Goal: Task Accomplishment & Management: Use online tool/utility

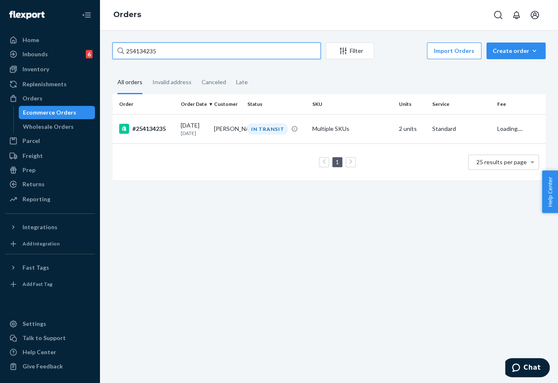
click at [143, 49] on input "254134235" at bounding box center [216, 50] width 208 height 17
type input "253928789"
click at [217, 127] on td "[PERSON_NAME]" at bounding box center [227, 128] width 33 height 29
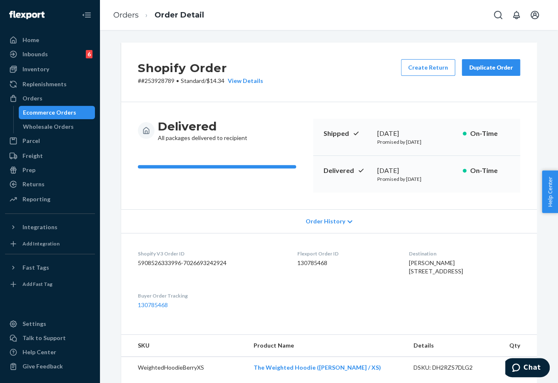
click at [492, 63] on div "Duplicate Order" at bounding box center [491, 67] width 44 height 8
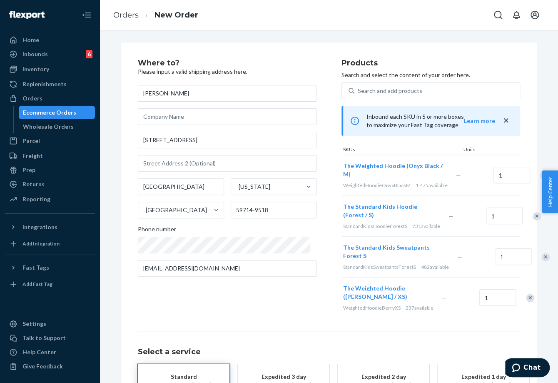
click at [532, 220] on div "Remove Item" at bounding box center [536, 216] width 8 height 8
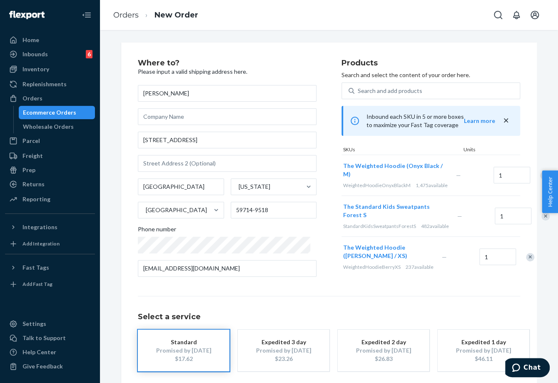
click at [541, 220] on div "Remove Item" at bounding box center [545, 216] width 8 height 8
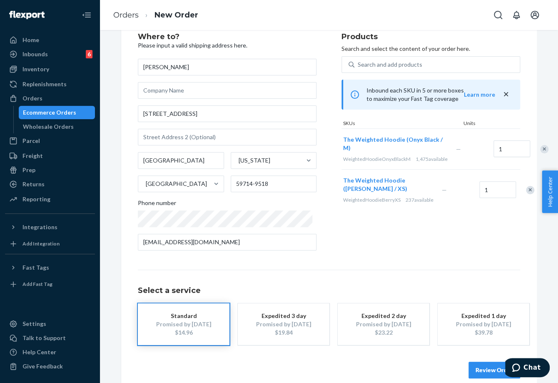
scroll to position [38, 0]
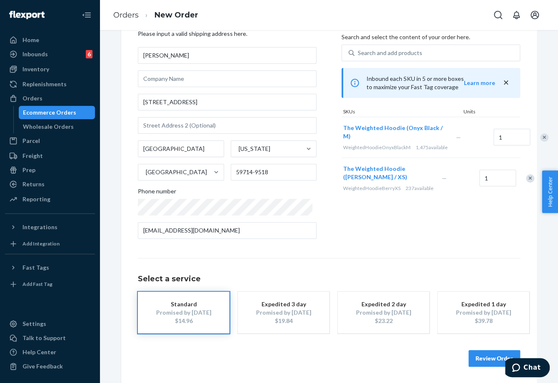
click at [478, 365] on button "Review Order" at bounding box center [494, 358] width 52 height 17
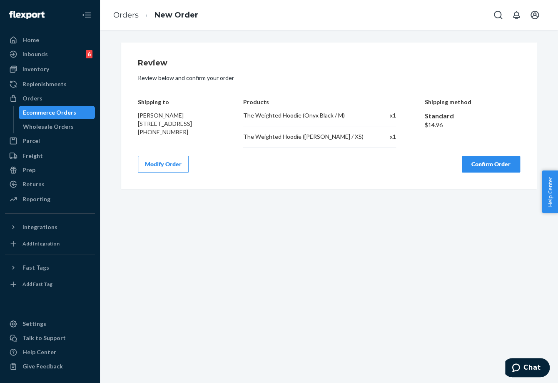
scroll to position [0, 0]
click at [492, 162] on button "Confirm Order" at bounding box center [491, 164] width 58 height 17
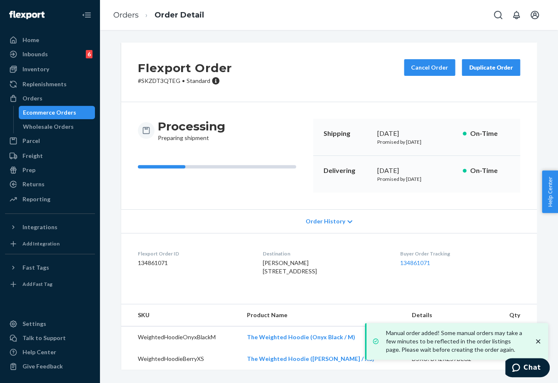
drag, startPoint x: 373, startPoint y: 172, endPoint x: 406, endPoint y: 171, distance: 33.3
click at [410, 171] on div "Delivering [DATE] Promised by [DATE] On-Time" at bounding box center [416, 174] width 207 height 37
copy div "[DATE]"
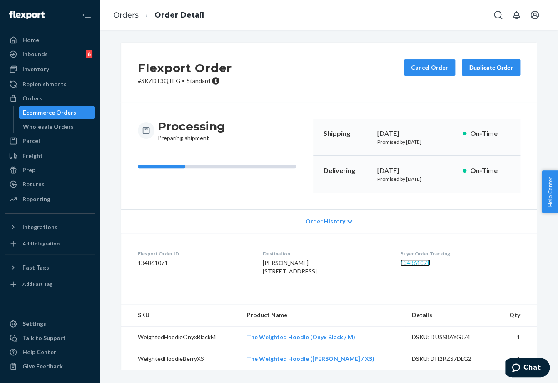
click at [408, 259] on link "134861071" at bounding box center [415, 262] width 30 height 7
click at [130, 11] on link "Orders" at bounding box center [125, 14] width 25 height 9
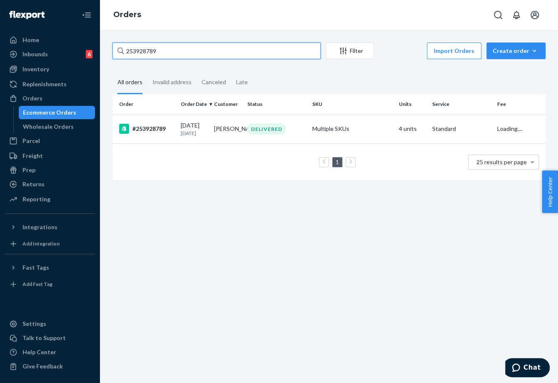
click at [144, 53] on input "253928789" at bounding box center [216, 50] width 208 height 17
paste input "696602"
type input "253696602"
click at [216, 132] on td "[PERSON_NAME]" at bounding box center [227, 128] width 33 height 29
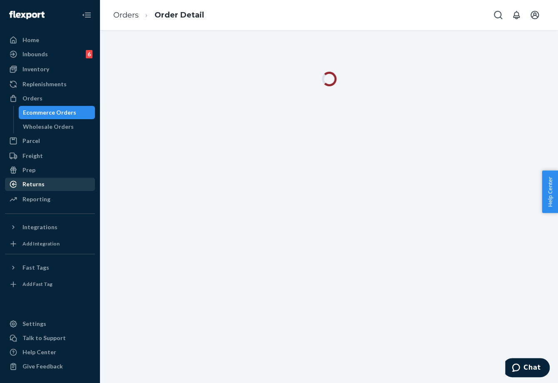
click at [52, 179] on div "Returns" at bounding box center [50, 184] width 88 height 12
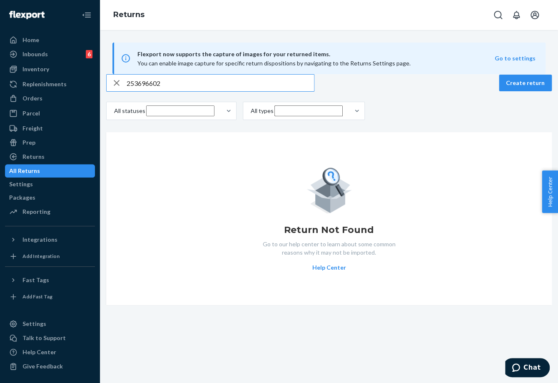
click at [143, 91] on input "253696602" at bounding box center [220, 83] width 187 height 17
paste input "[PERSON_NAME]"
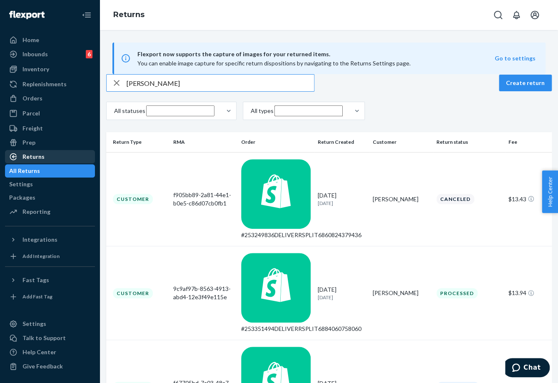
type input "[PERSON_NAME]"
click at [40, 159] on div "Returns" at bounding box center [33, 156] width 22 height 8
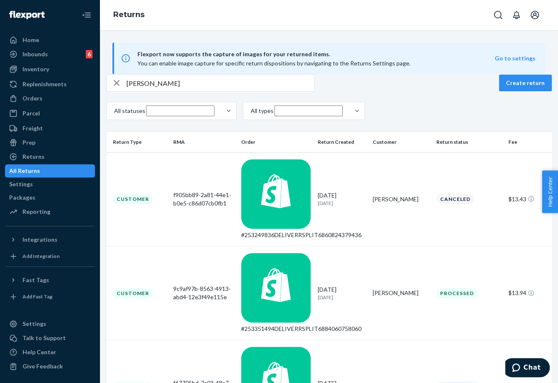
click at [40, 167] on div "All Returns" at bounding box center [24, 171] width 31 height 8
click at [33, 181] on div "Settings" at bounding box center [21, 184] width 24 height 8
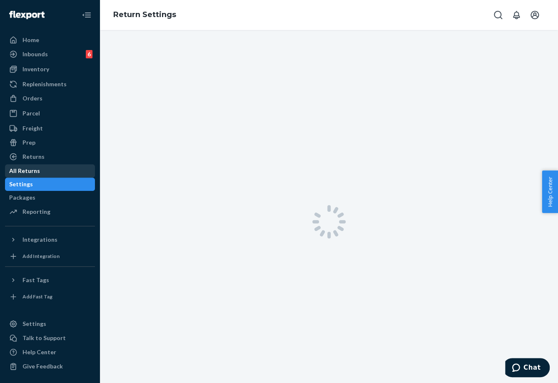
click at [40, 170] on div "All Returns" at bounding box center [24, 171] width 31 height 8
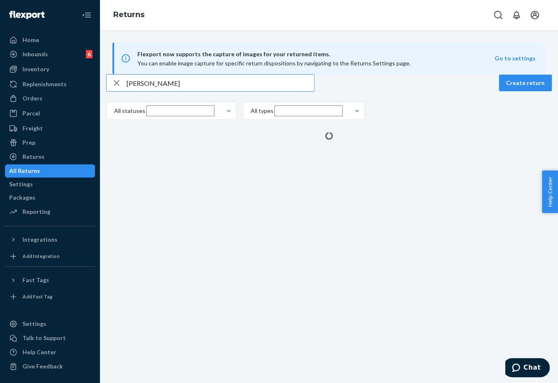
click at [151, 91] on input "[PERSON_NAME]" at bounding box center [220, 83] width 187 height 17
